Goal: Task Accomplishment & Management: Manage account settings

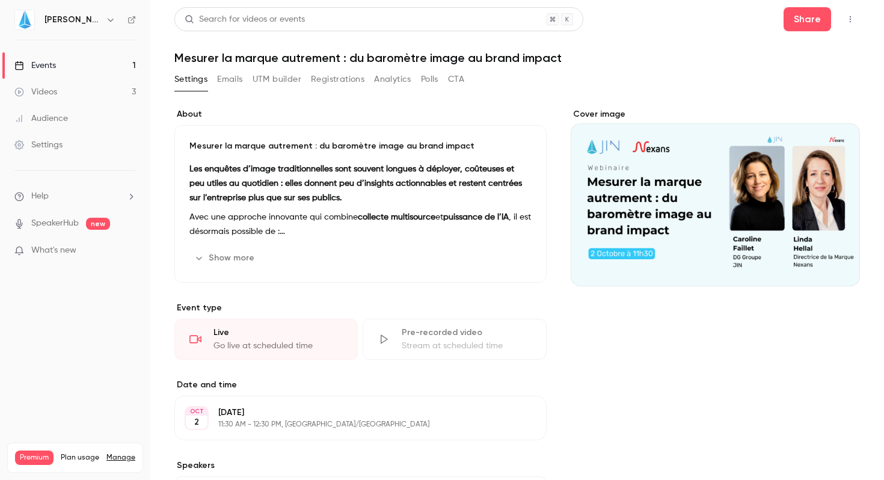
click at [336, 79] on button "Registrations" at bounding box center [338, 79] width 54 height 19
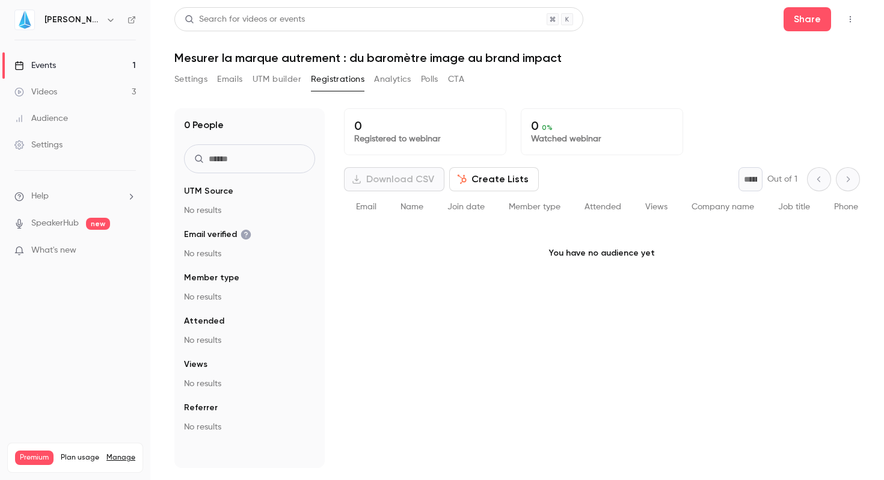
click at [198, 81] on button "Settings" at bounding box center [190, 79] width 33 height 19
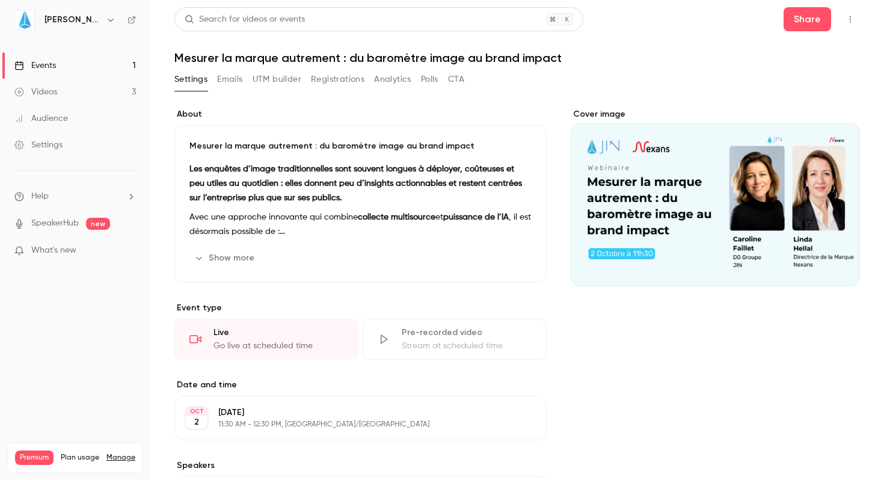
click at [225, 78] on button "Emails" at bounding box center [229, 79] width 25 height 19
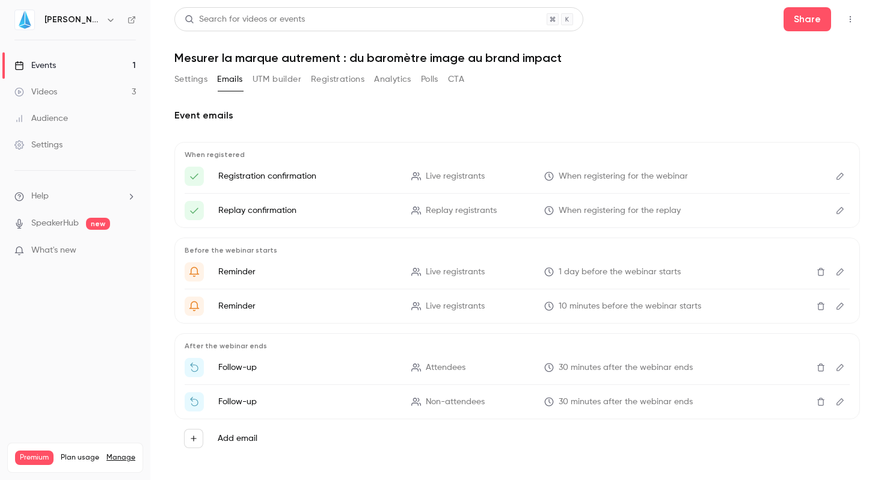
click at [73, 58] on link "Events 1" at bounding box center [75, 65] width 150 height 26
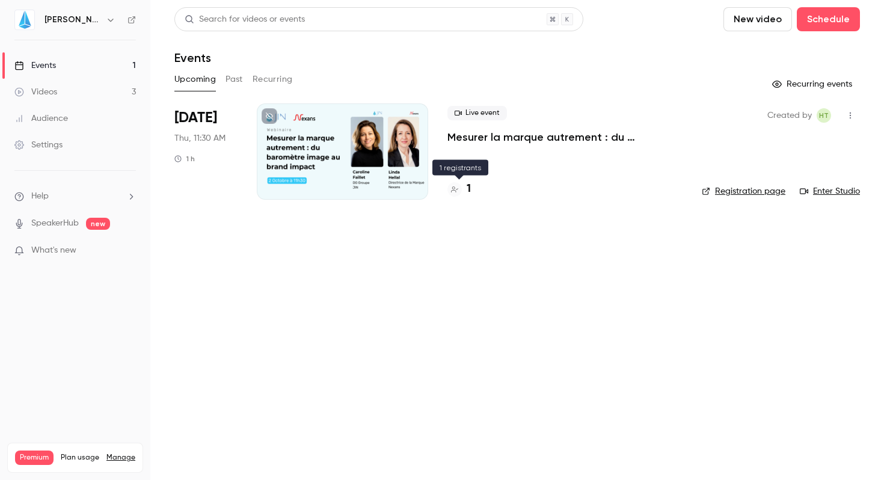
click at [462, 189] on div "1" at bounding box center [458, 189] width 23 height 16
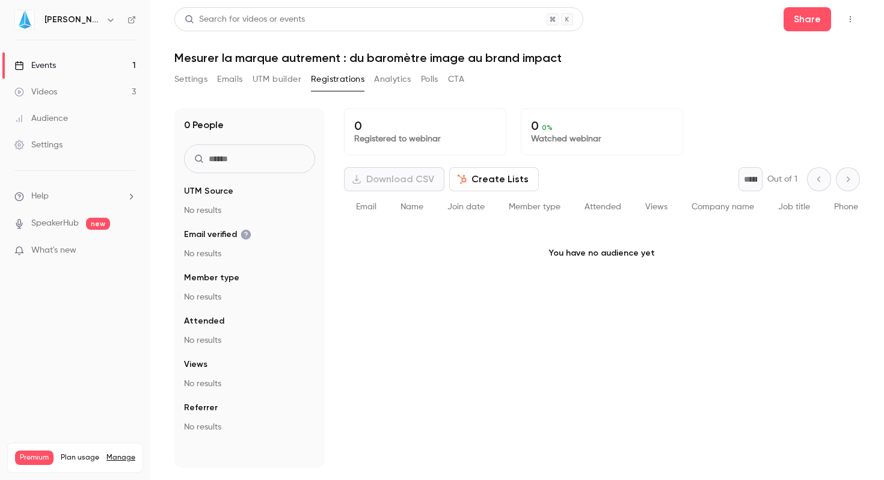
click at [486, 176] on button "Create Lists" at bounding box center [494, 179] width 90 height 24
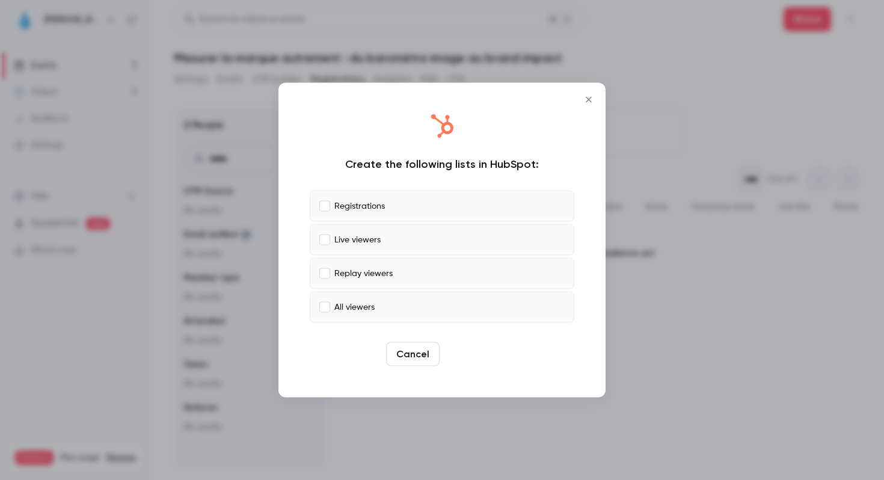
click at [473, 351] on button "Create" at bounding box center [471, 354] width 54 height 24
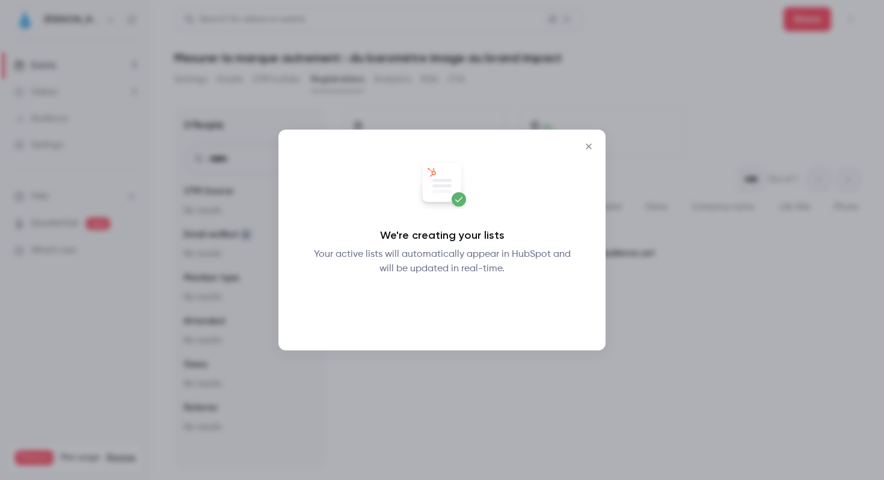
click at [441, 303] on button "Okay" at bounding box center [442, 307] width 44 height 24
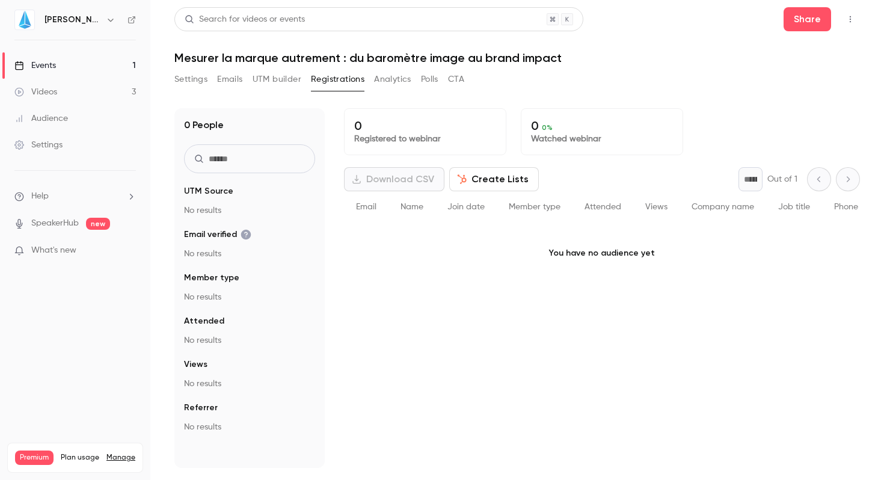
click at [275, 80] on button "UTM builder" at bounding box center [277, 79] width 49 height 19
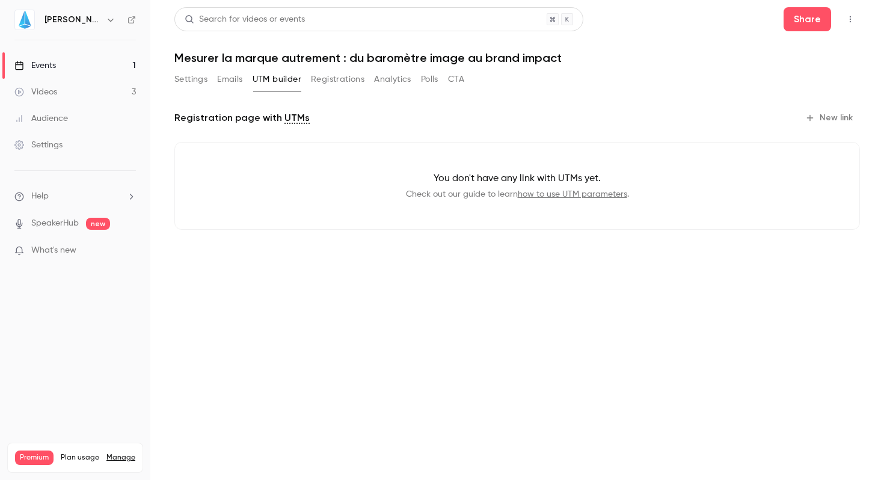
click at [241, 78] on button "Emails" at bounding box center [229, 79] width 25 height 19
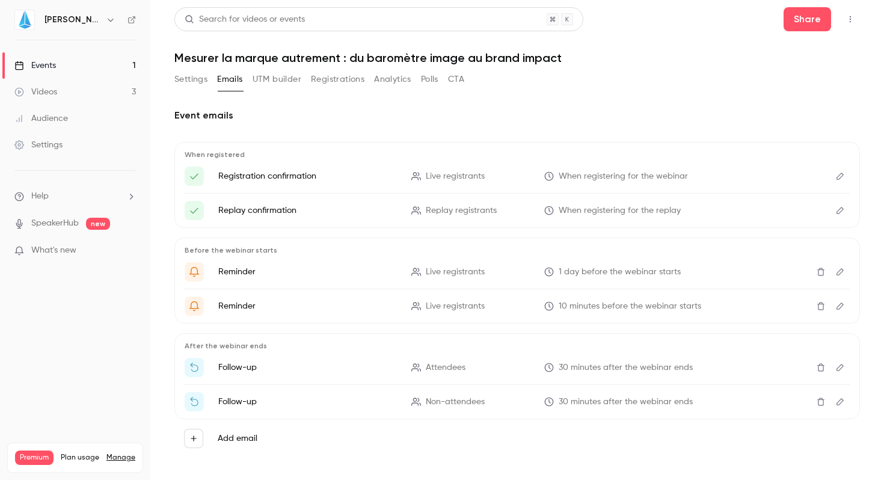
click at [335, 72] on button "Registrations" at bounding box center [338, 79] width 54 height 19
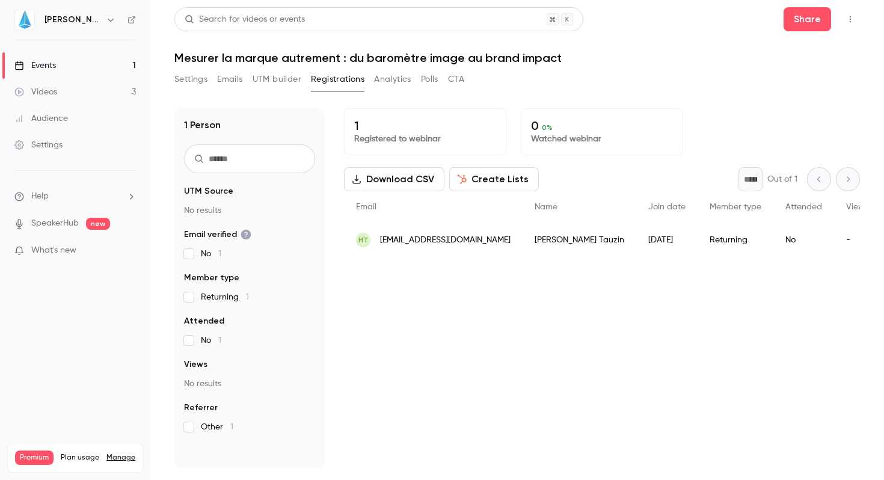
click at [450, 73] on button "CTA" at bounding box center [456, 79] width 16 height 19
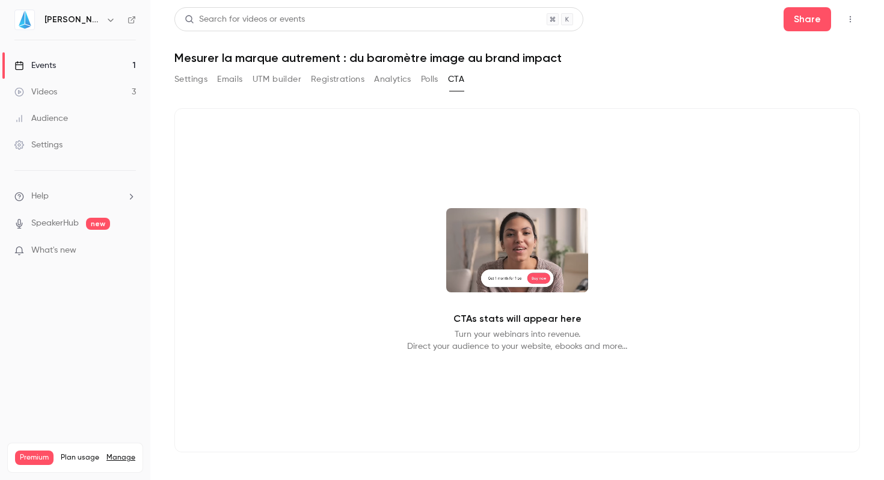
click at [430, 78] on button "Polls" at bounding box center [429, 79] width 17 height 19
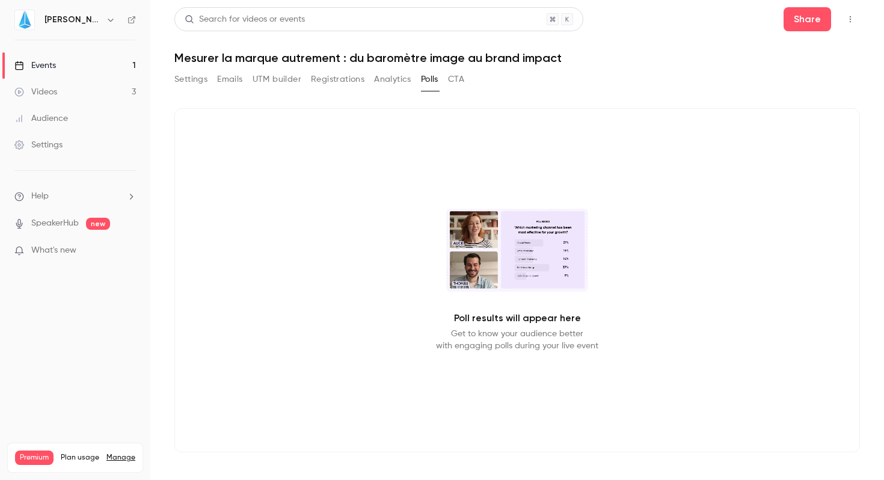
click at [383, 76] on button "Analytics" at bounding box center [392, 79] width 37 height 19
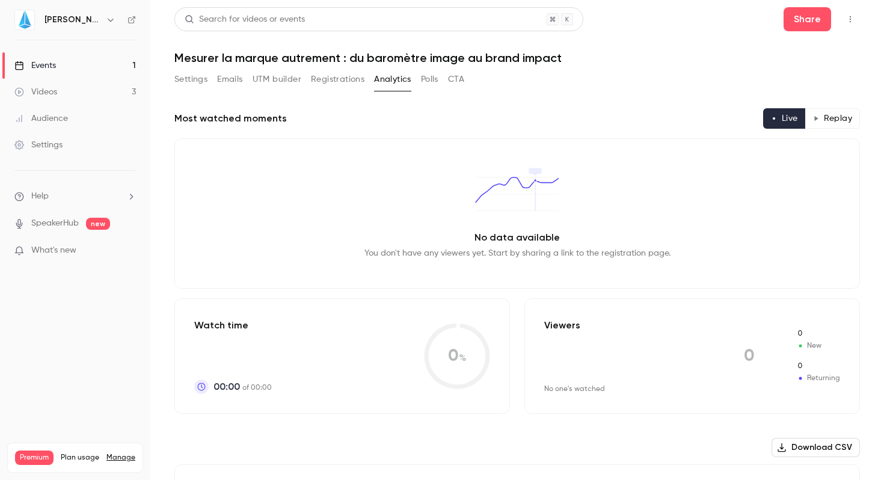
click at [350, 77] on button "Registrations" at bounding box center [338, 79] width 54 height 19
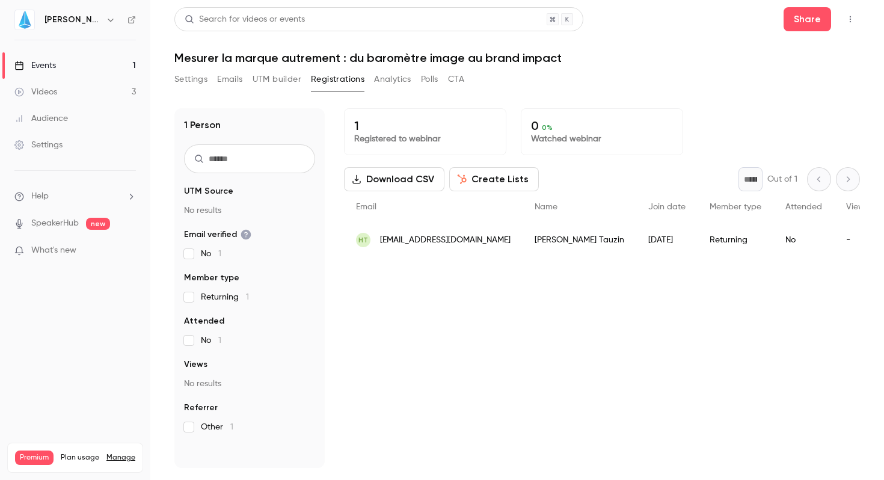
click at [187, 79] on button "Settings" at bounding box center [190, 79] width 33 height 19
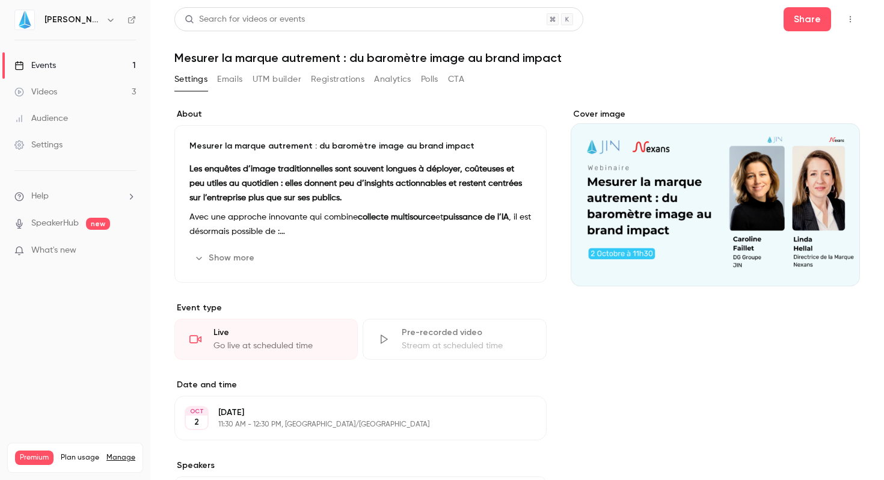
click at [227, 80] on button "Emails" at bounding box center [229, 79] width 25 height 19
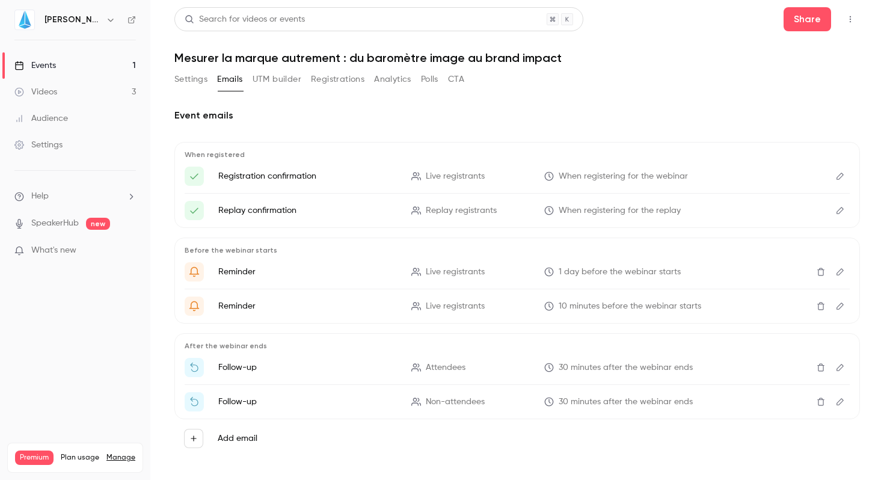
click at [43, 141] on div "Settings" at bounding box center [38, 145] width 48 height 12
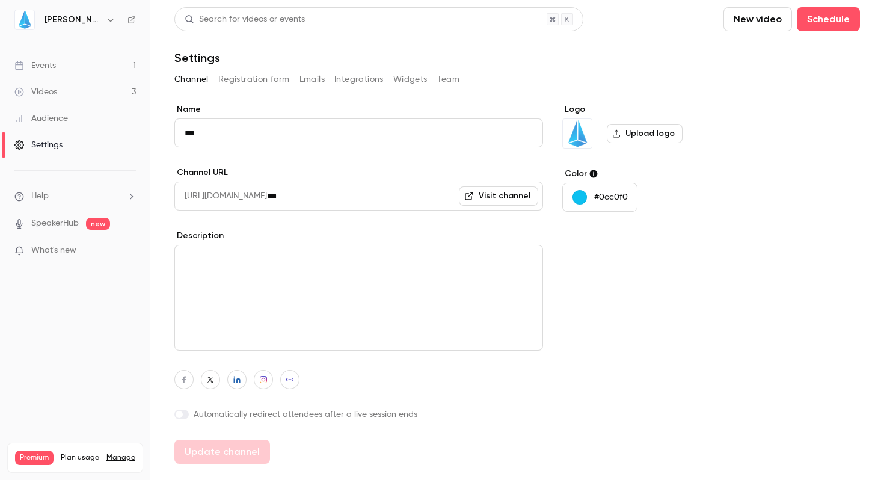
click at [258, 72] on button "Registration form" at bounding box center [254, 79] width 72 height 19
